Goal: Information Seeking & Learning: Learn about a topic

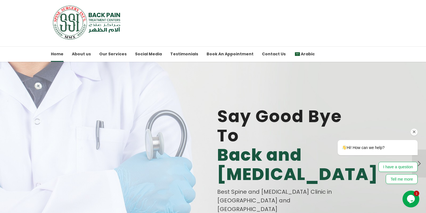
click at [414, 132] on icon "Chat attention grabber" at bounding box center [414, 131] width 5 height 5
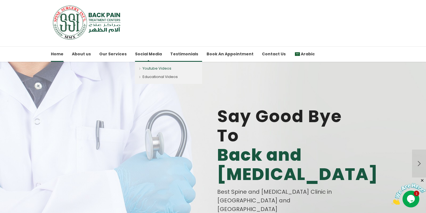
click at [150, 68] on link "Youtube Videos" at bounding box center [168, 67] width 67 height 12
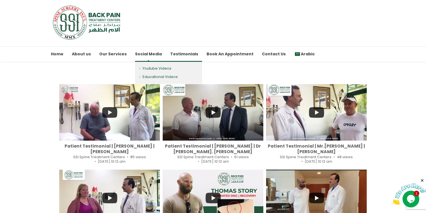
click at [152, 76] on link "Educational Videos" at bounding box center [168, 78] width 67 height 11
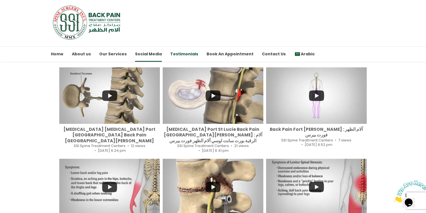
click at [182, 54] on link "Testimonials" at bounding box center [184, 53] width 28 height 15
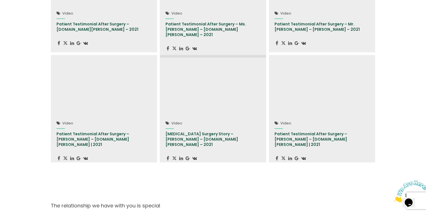
scroll to position [380, 0]
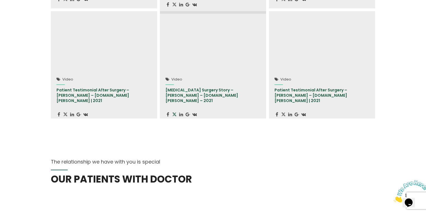
click at [174, 112] on link at bounding box center [174, 115] width 4 height 6
